Goal: Information Seeking & Learning: Learn about a topic

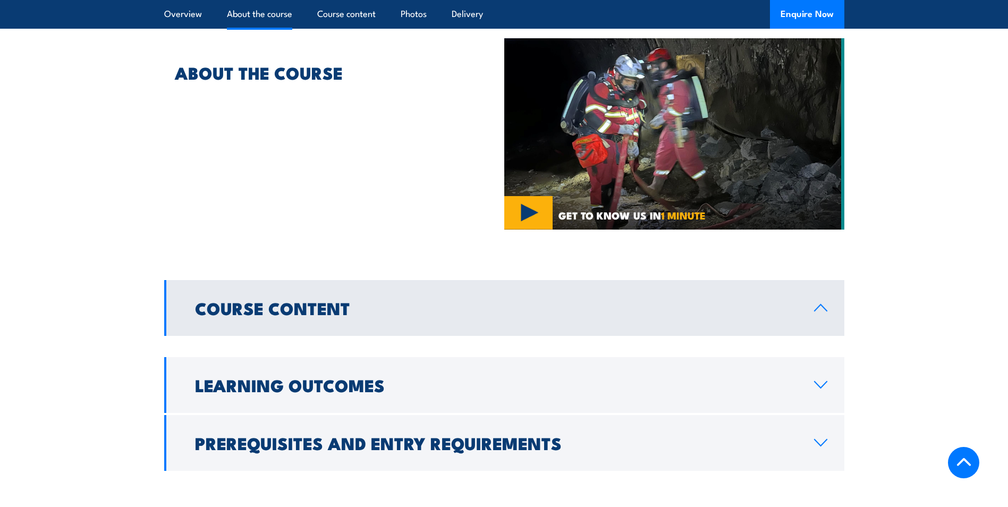
scroll to position [637, 0]
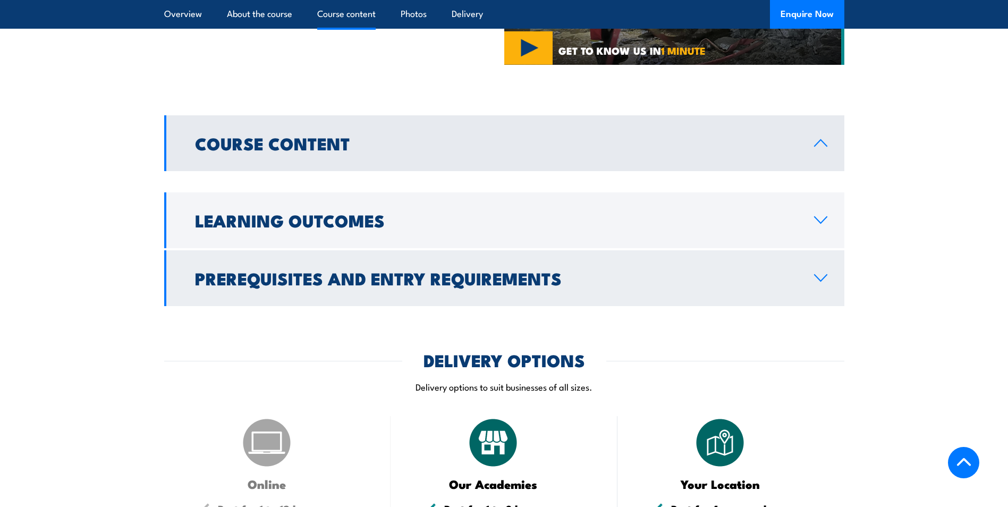
click at [346, 268] on link "Prerequisites and Entry Requirements" at bounding box center [504, 278] width 680 height 56
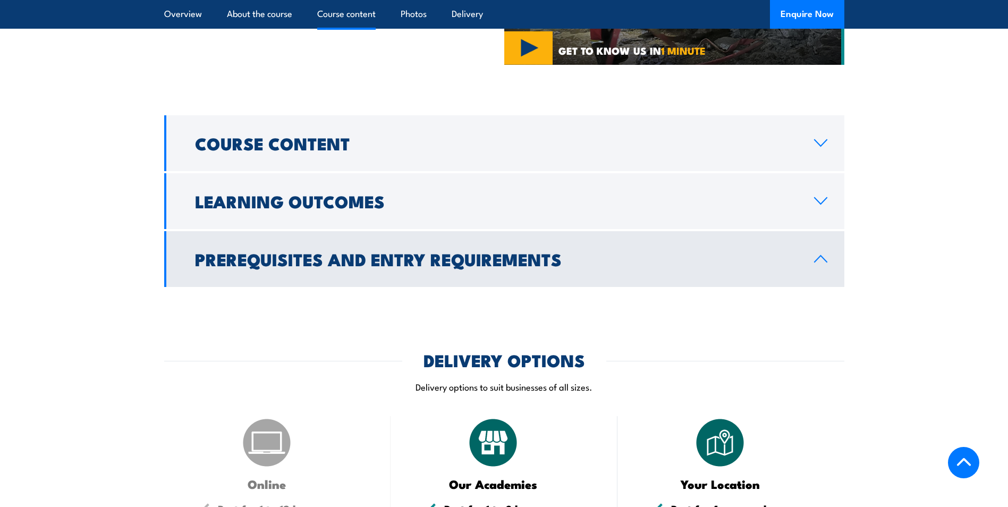
click at [369, 249] on link "Prerequisites and Entry Requirements" at bounding box center [504, 259] width 680 height 56
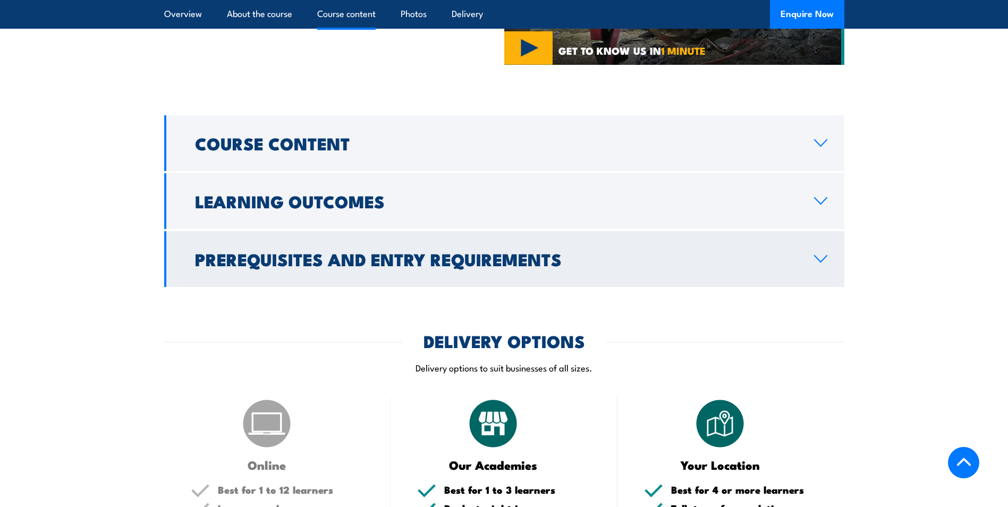
click at [369, 251] on h2 "Prerequisites and Entry Requirements" at bounding box center [496, 258] width 602 height 15
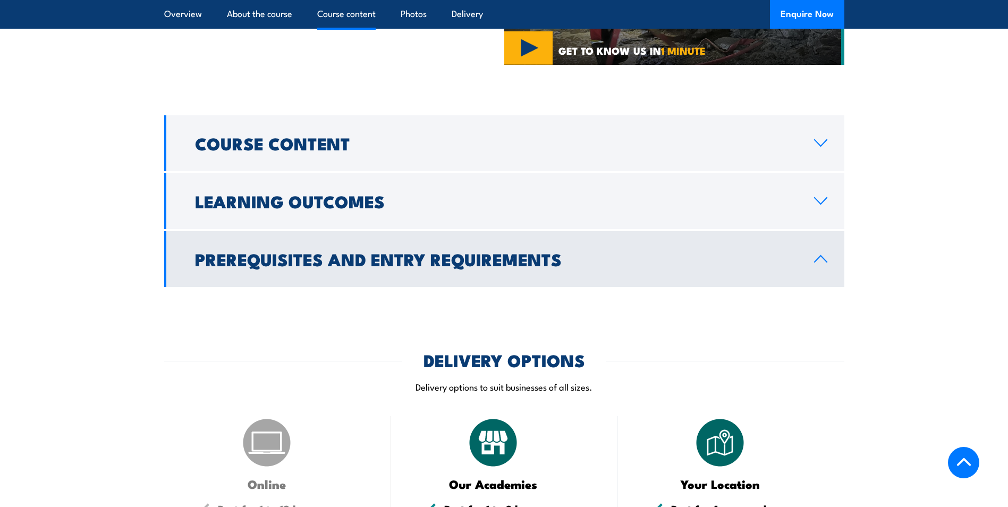
click at [369, 251] on h2 "Prerequisites and Entry Requirements" at bounding box center [496, 258] width 602 height 15
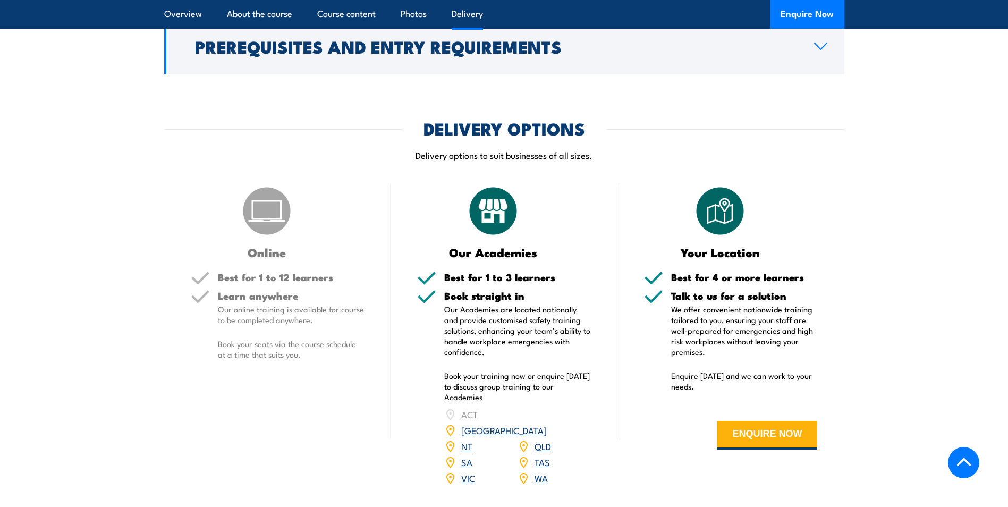
scroll to position [1222, 0]
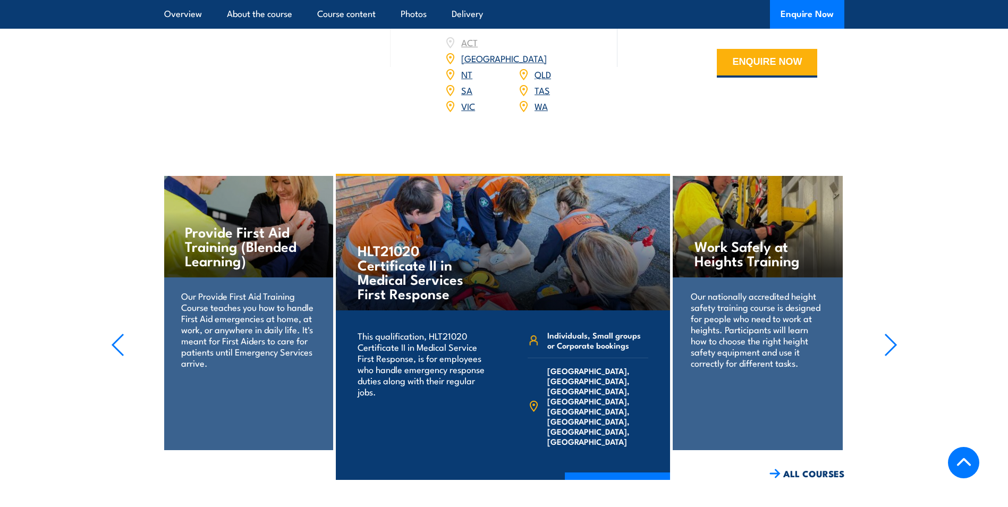
click at [884, 333] on icon "button" at bounding box center [890, 344] width 13 height 23
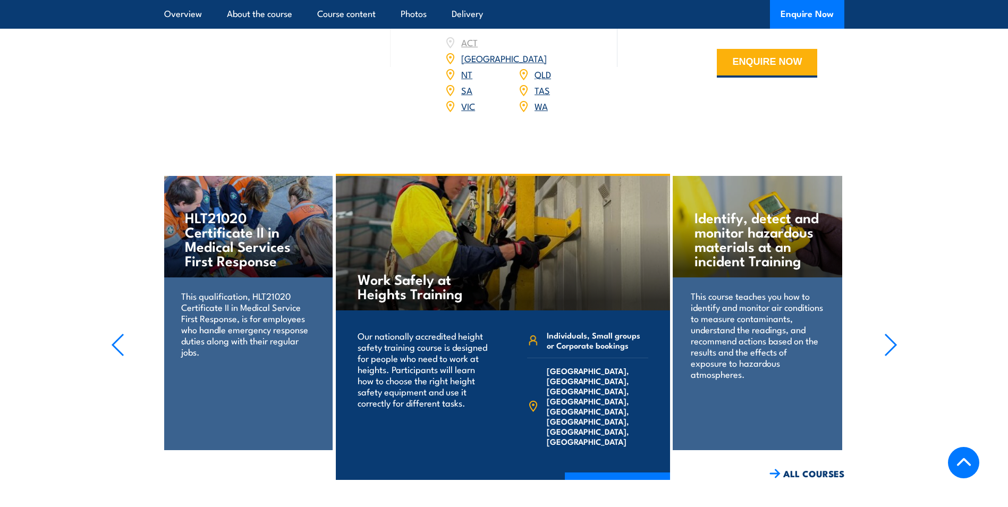
click at [889, 334] on icon "button" at bounding box center [890, 344] width 11 height 21
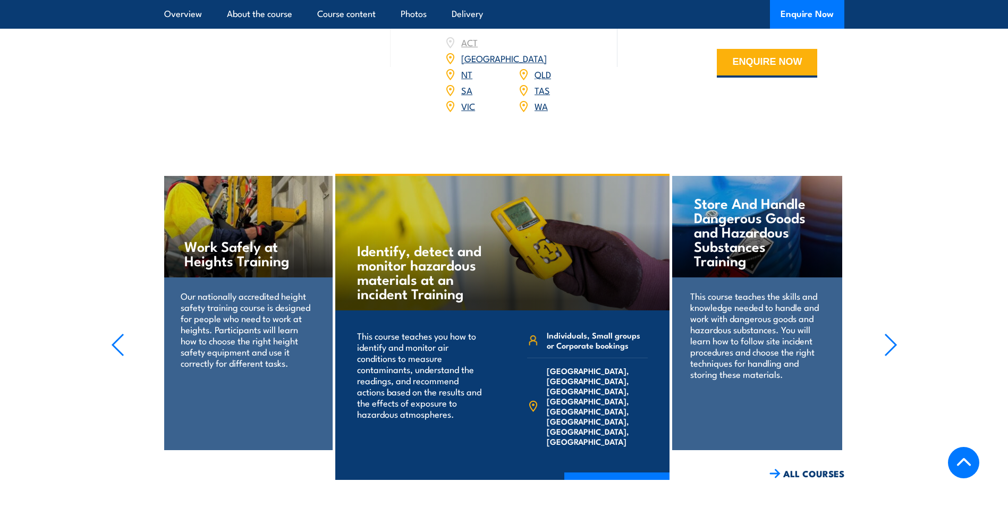
click at [889, 334] on icon "button" at bounding box center [890, 344] width 11 height 21
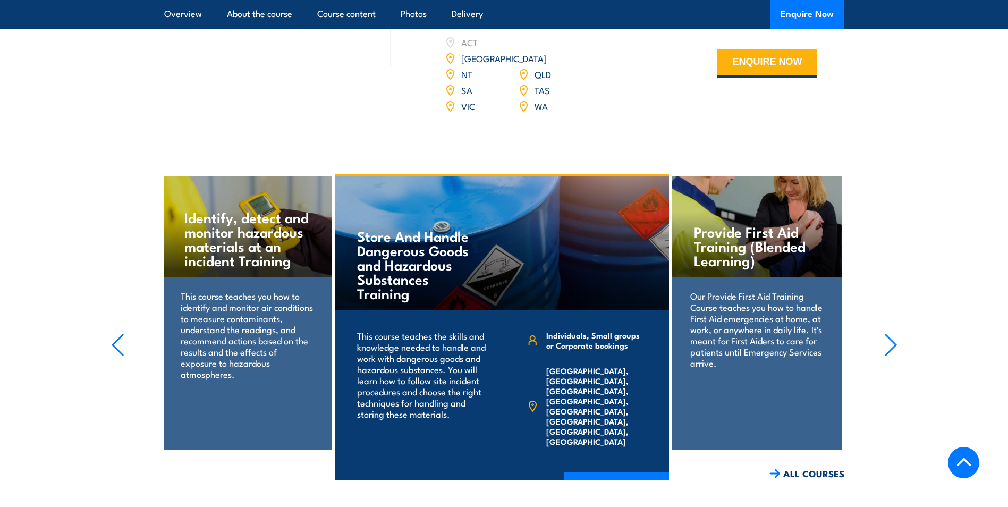
click at [889, 334] on icon "button" at bounding box center [890, 344] width 11 height 21
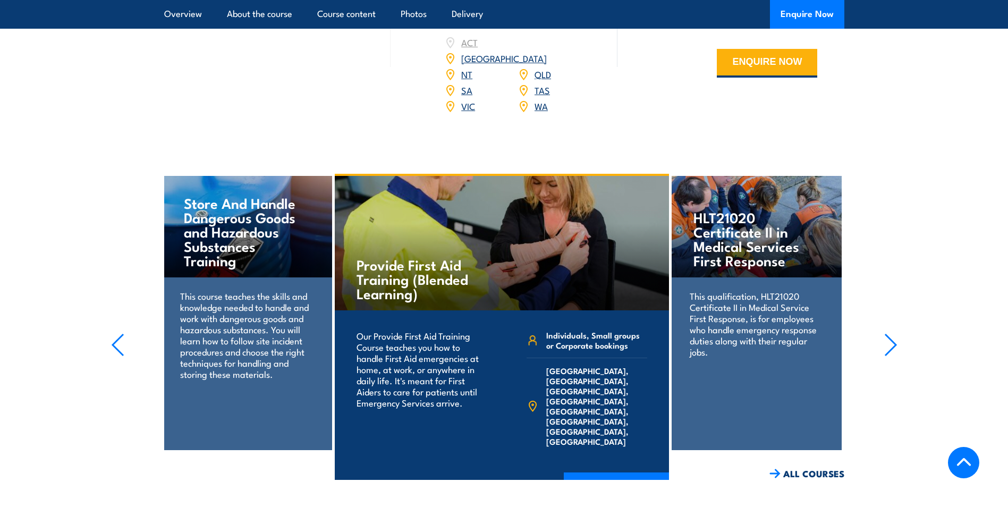
click at [889, 334] on icon "button" at bounding box center [890, 344] width 11 height 21
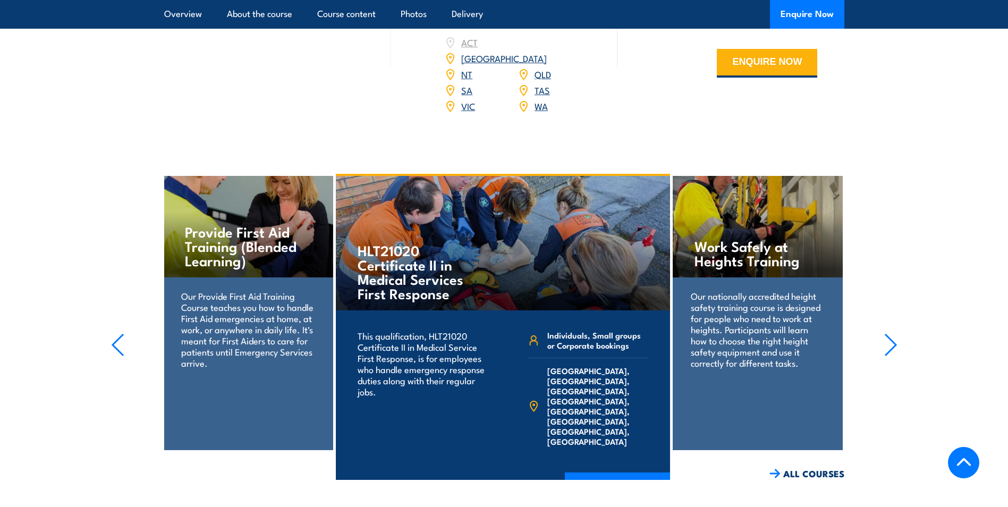
click at [889, 334] on icon "button" at bounding box center [890, 344] width 11 height 21
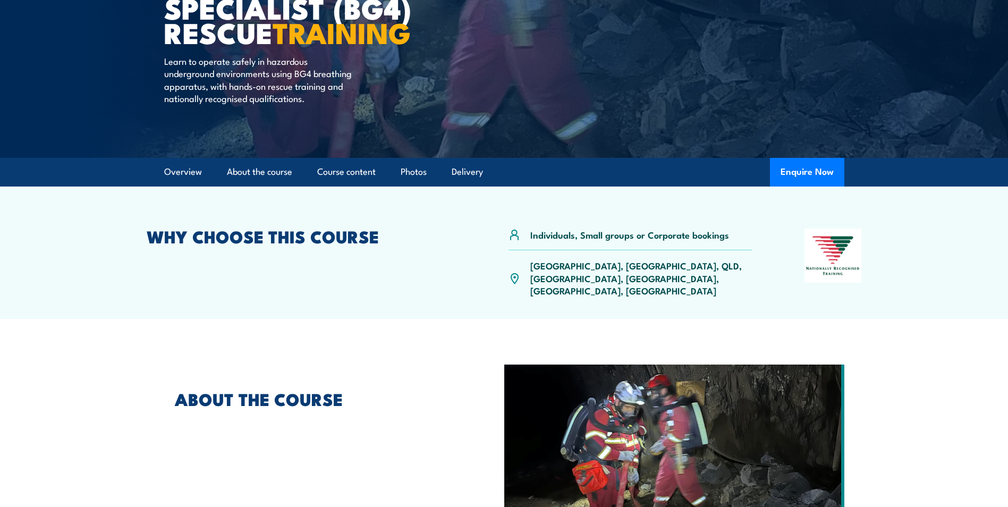
scroll to position [0, 0]
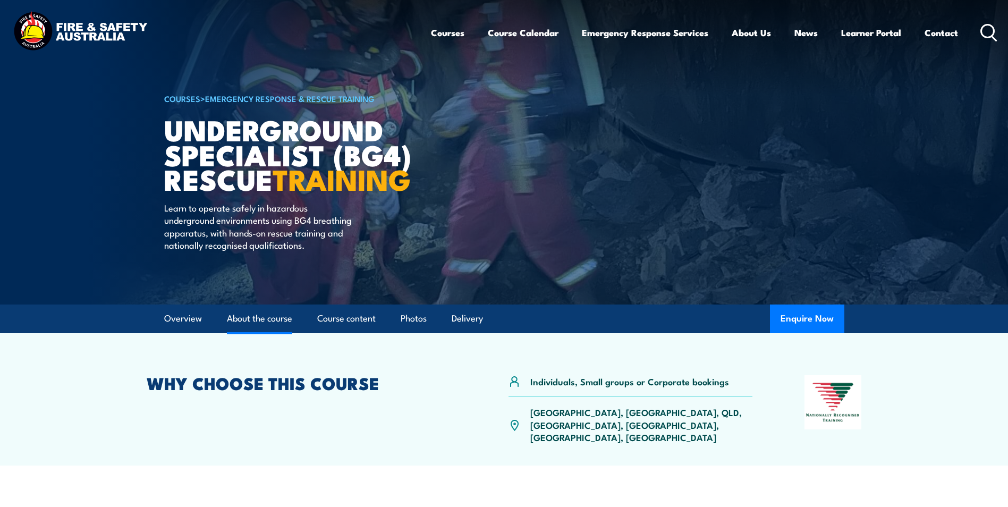
click at [228, 318] on link "About the course" at bounding box center [259, 318] width 65 height 28
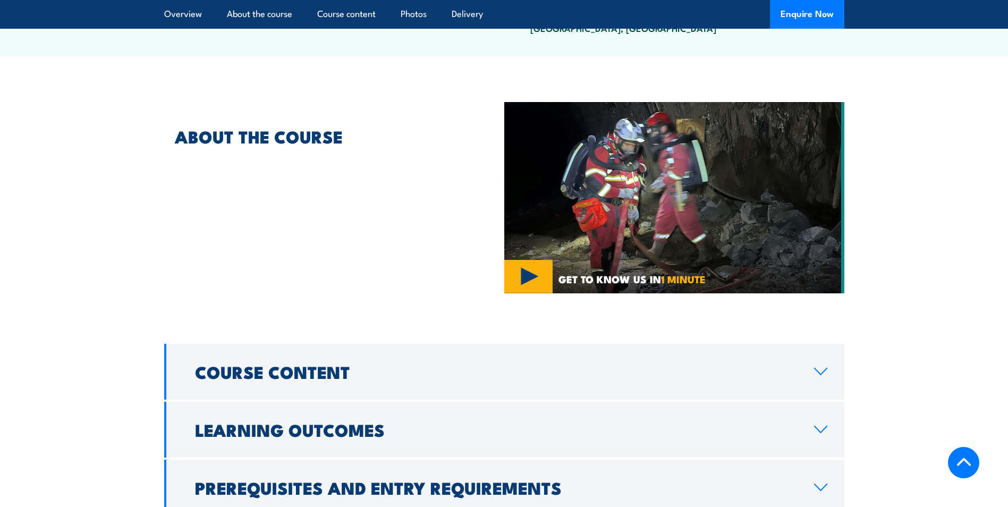
scroll to position [422, 0]
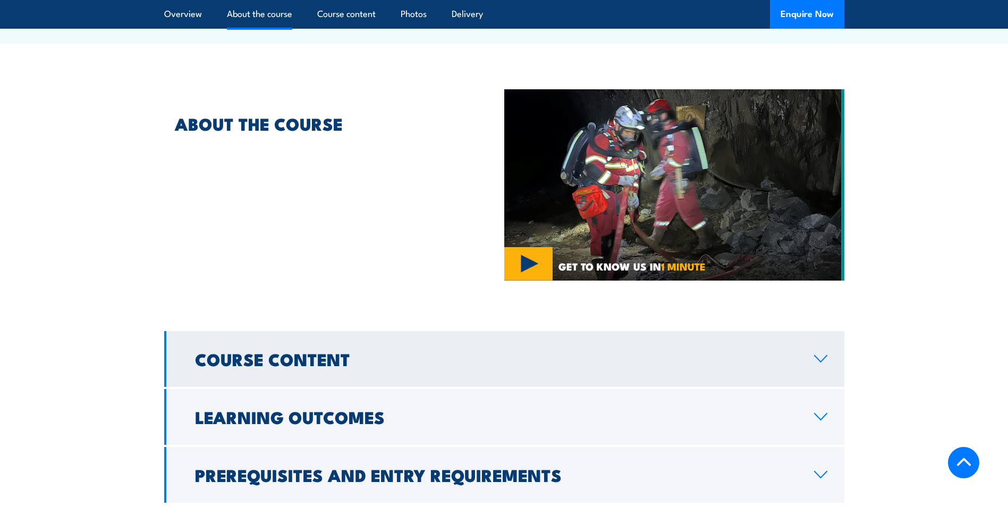
click at [305, 351] on h2 "Course Content" at bounding box center [496, 358] width 602 height 15
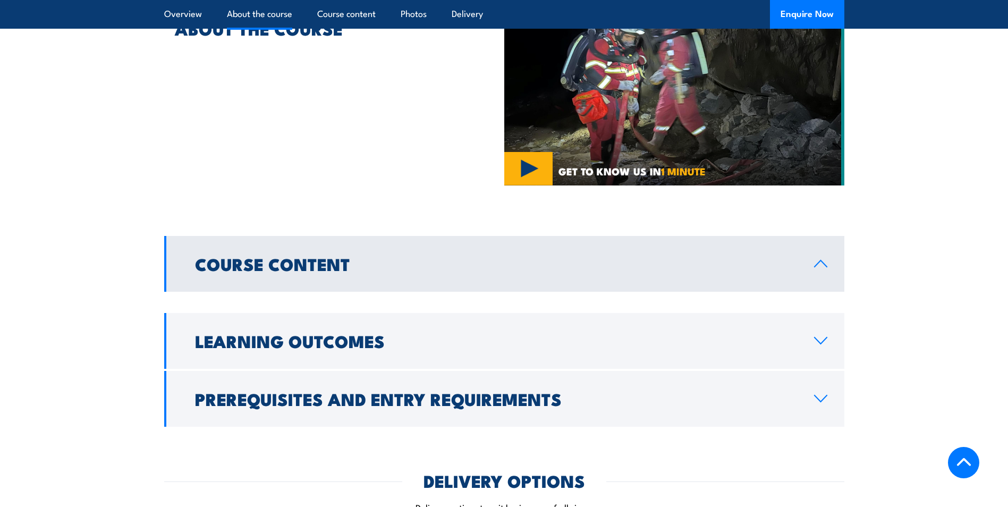
scroll to position [528, 0]
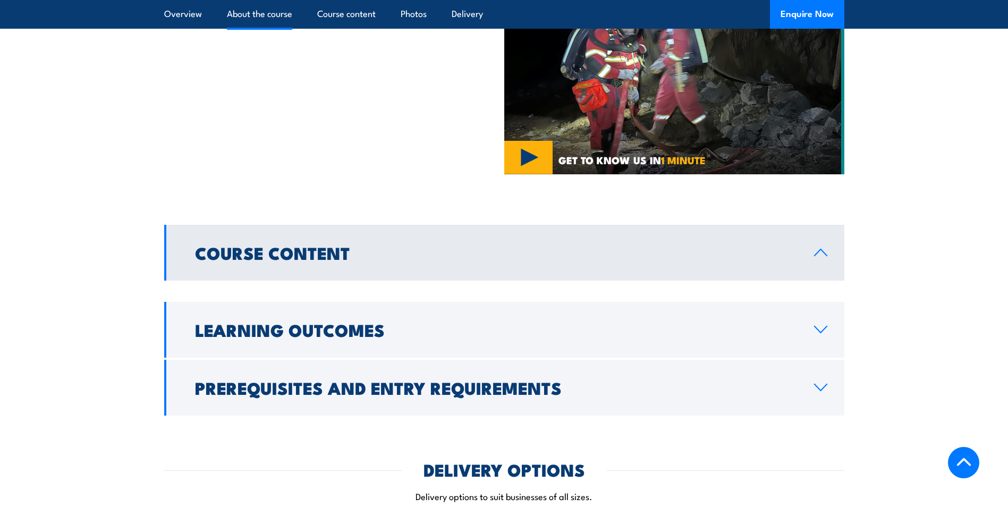
click at [820, 241] on link "Course Content" at bounding box center [504, 253] width 680 height 56
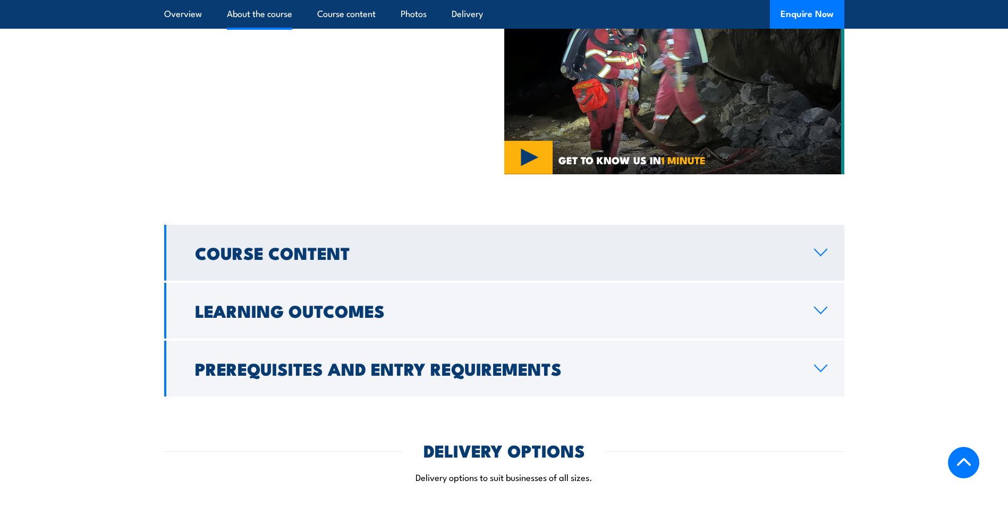
click at [820, 241] on link "Course Content" at bounding box center [504, 253] width 680 height 56
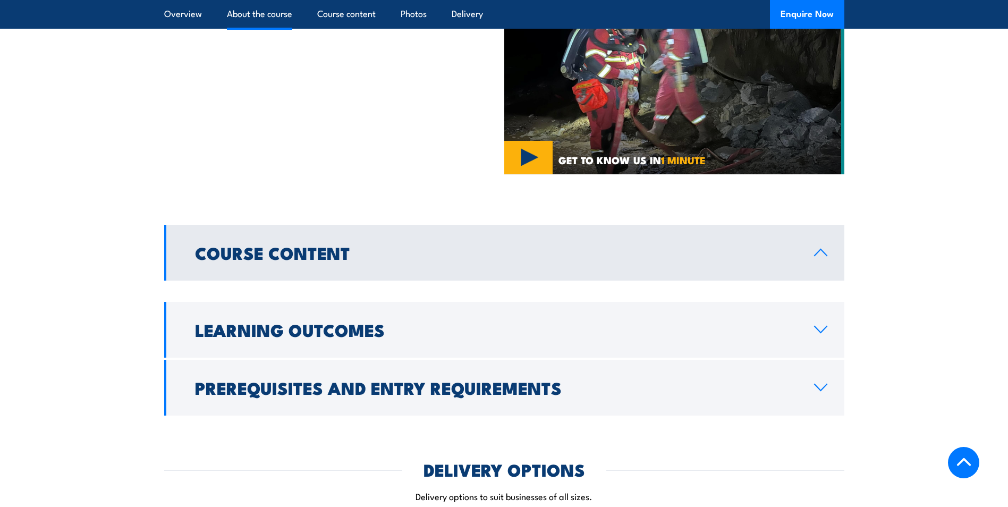
click at [820, 241] on link "Course Content" at bounding box center [504, 253] width 680 height 56
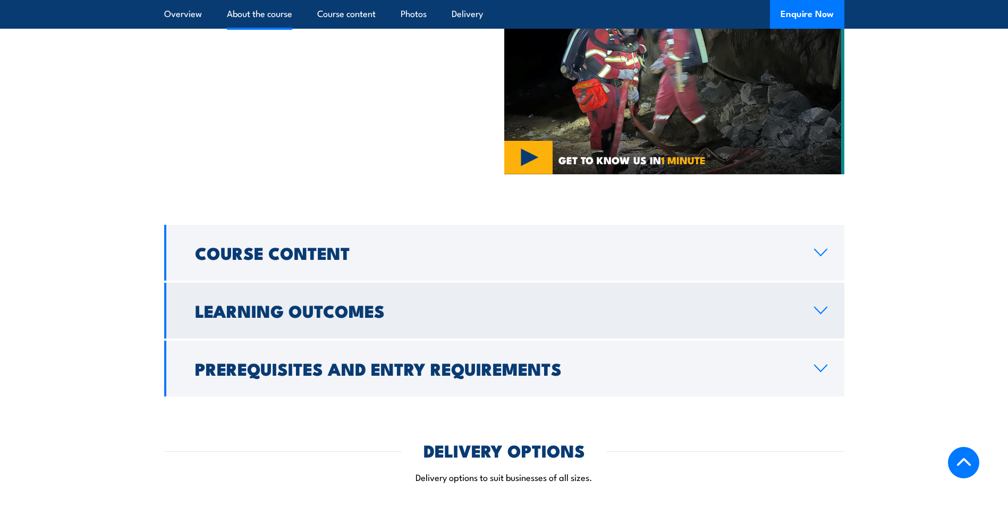
click at [823, 283] on link "Learning Outcomes" at bounding box center [504, 311] width 680 height 56
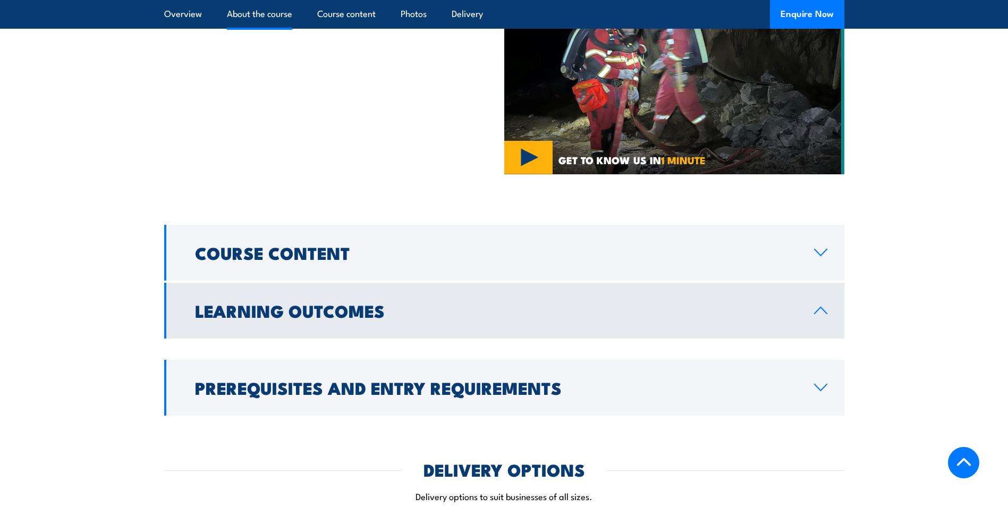
click at [824, 283] on link "Learning Outcomes" at bounding box center [504, 311] width 680 height 56
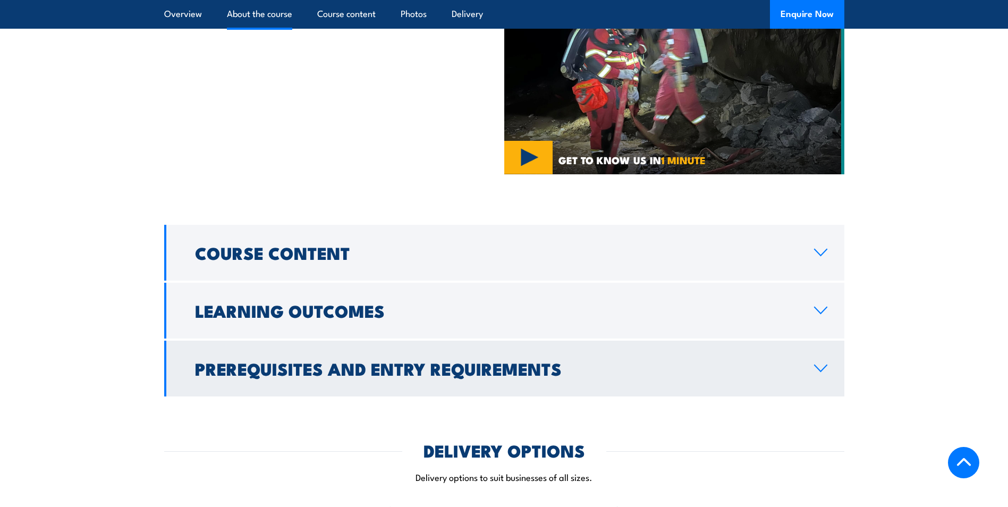
click at [824, 340] on link "Prerequisites and Entry Requirements" at bounding box center [504, 368] width 680 height 56
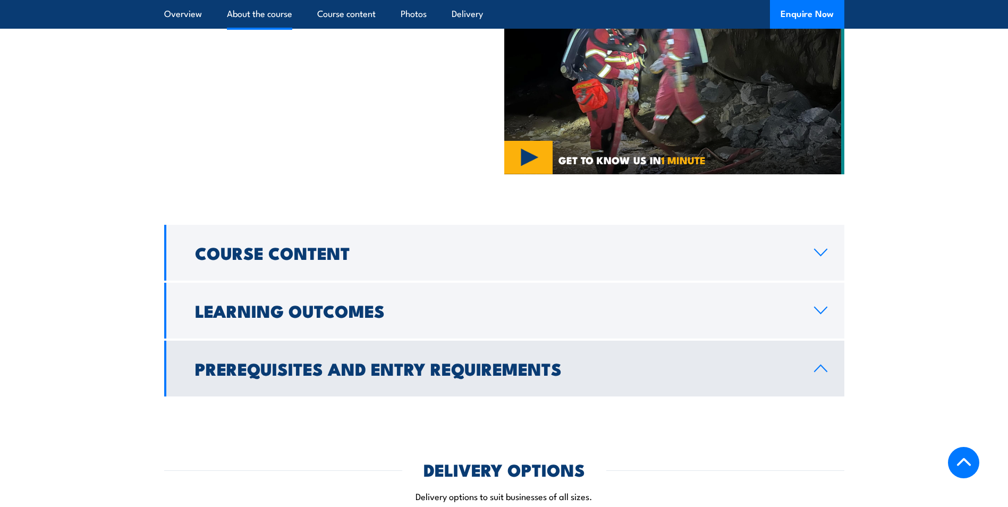
click at [824, 340] on link "Prerequisites and Entry Requirements" at bounding box center [504, 368] width 680 height 56
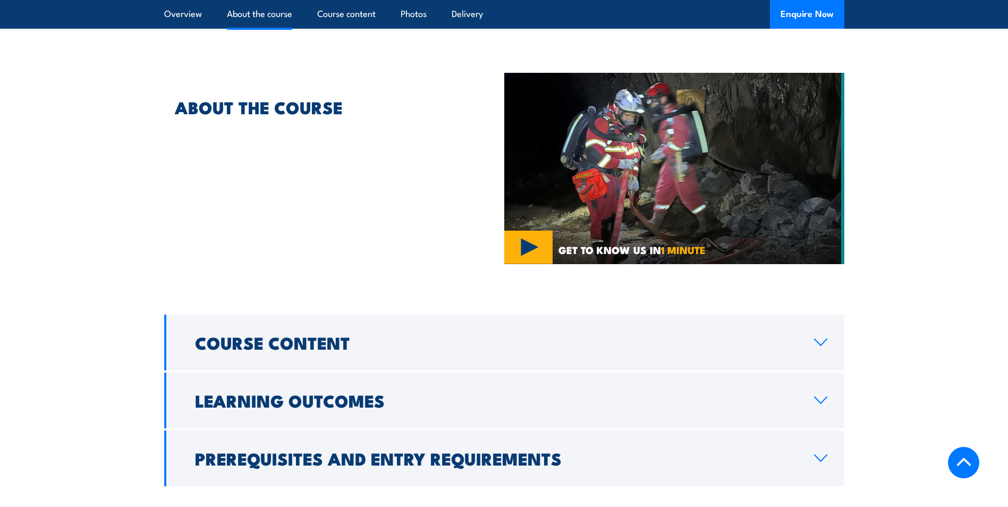
scroll to position [442, 0]
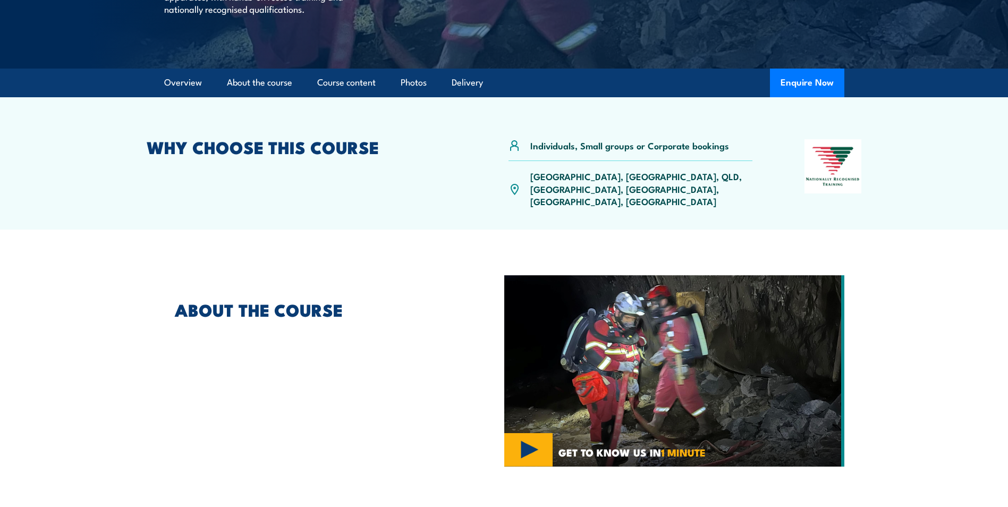
scroll to position [49, 0]
